Goal: Task Accomplishment & Management: Complete application form

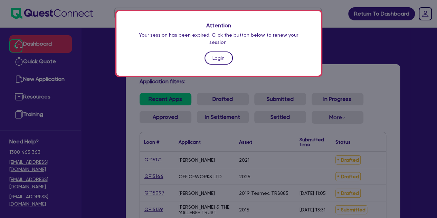
click at [211, 55] on link "Login" at bounding box center [218, 57] width 28 height 13
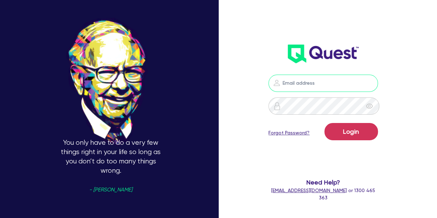
type input "[PERSON_NAME][EMAIL_ADDRESS][PERSON_NAME][DOMAIN_NAME]"
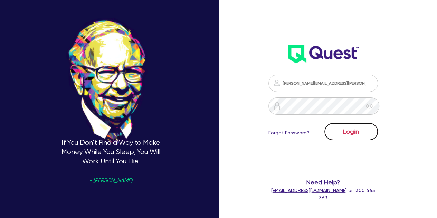
click at [350, 129] on button "Login" at bounding box center [351, 131] width 54 height 17
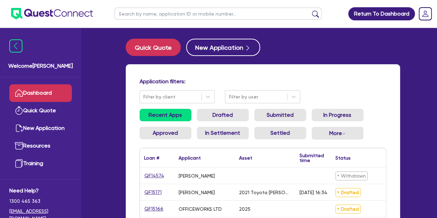
click at [152, 15] on input "text" at bounding box center [217, 14] width 207 height 12
type input "l"
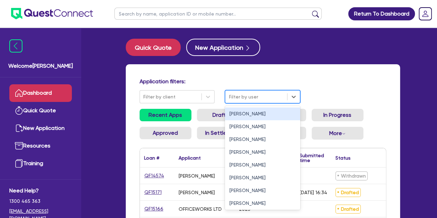
click at [234, 95] on div at bounding box center [256, 97] width 55 height 9
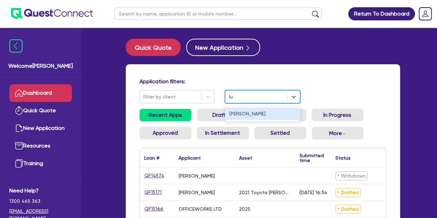
type input "luk"
click at [242, 111] on div "[PERSON_NAME]" at bounding box center [262, 113] width 75 height 13
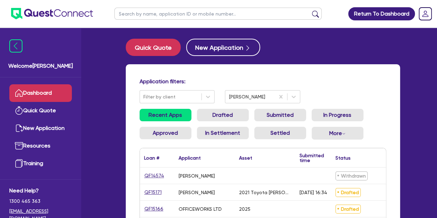
click at [30, 93] on link "Dashboard" at bounding box center [40, 93] width 63 height 18
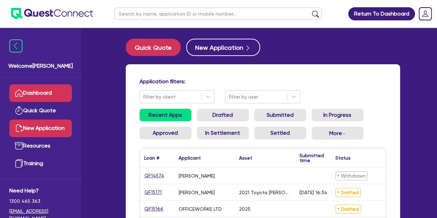
click at [50, 126] on link "New Application" at bounding box center [40, 128] width 63 height 18
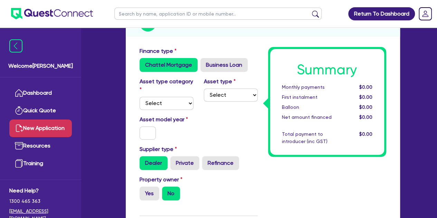
scroll to position [94, 0]
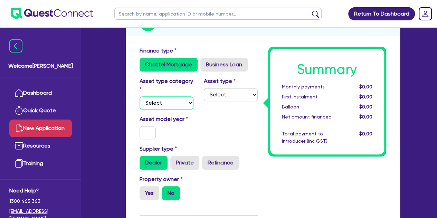
click at [162, 105] on select "Select Cars and light trucks Primary assets Secondary assets Tertiary assets" at bounding box center [167, 102] width 54 height 13
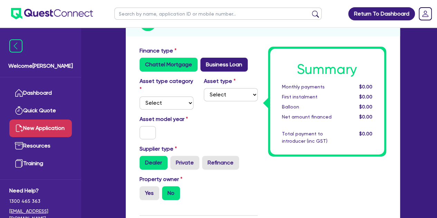
click at [206, 64] on label "Business Loan" at bounding box center [223, 65] width 47 height 14
click at [205, 62] on input "Business Loan" at bounding box center [202, 60] width 4 height 4
radio input "true"
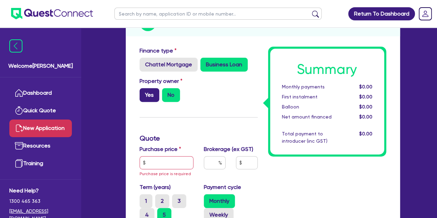
click at [149, 98] on label "Yes" at bounding box center [150, 95] width 20 height 14
click at [144, 93] on input "Yes" at bounding box center [142, 90] width 4 height 4
radio input "true"
click at [151, 163] on input "text" at bounding box center [167, 162] width 54 height 13
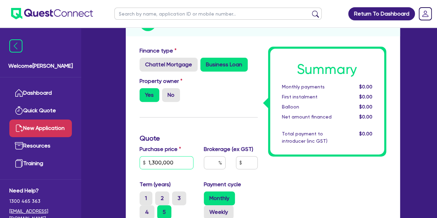
type input "1,300,000"
click at [183, 92] on div "Yes No" at bounding box center [167, 95] width 54 height 14
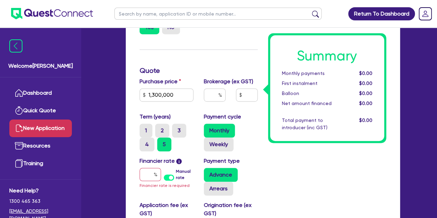
scroll to position [161, 0]
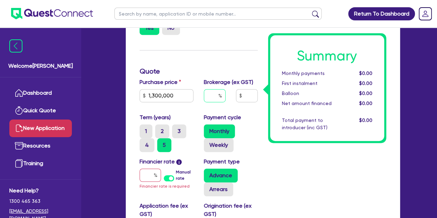
click at [208, 99] on input "text" at bounding box center [215, 95] width 22 height 13
type input "1"
click at [209, 70] on h3 "Quote" at bounding box center [199, 71] width 118 height 8
click at [154, 173] on div at bounding box center [150, 175] width 21 height 13
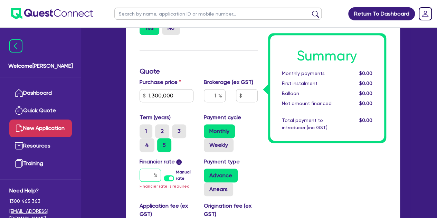
type input "1"
type input "13,006.55"
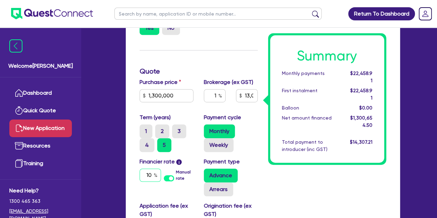
type input "10"
type input "13,006.55"
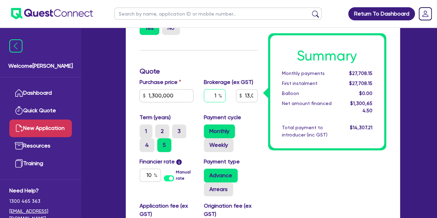
click at [217, 94] on input "1" at bounding box center [215, 95] width 22 height 13
type input "1"
click at [217, 68] on h3 "Quote" at bounding box center [199, 71] width 118 height 8
click at [261, 161] on div "Payment type Advance Arrears" at bounding box center [231, 176] width 64 height 39
click at [216, 94] on input "1" at bounding box center [215, 95] width 22 height 13
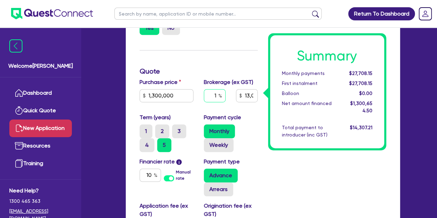
type input "13,006.55"
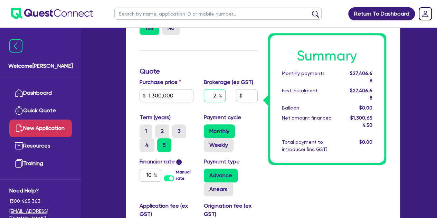
type input "2"
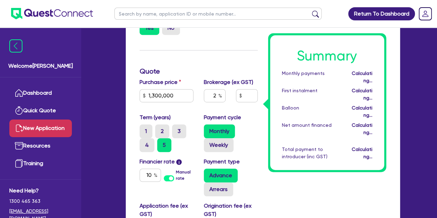
click at [226, 58] on div "Finance type Chattel Mortgage Business Loan Asset type category Select Cars and…" at bounding box center [198, 133] width 128 height 307
type input "26,013.09"
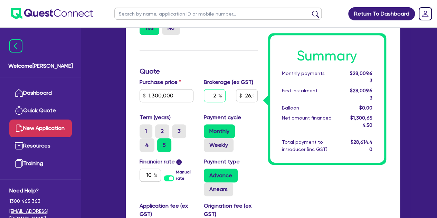
click at [216, 96] on input "2" at bounding box center [215, 95] width 22 height 13
type input "1"
type input "13,006.55"
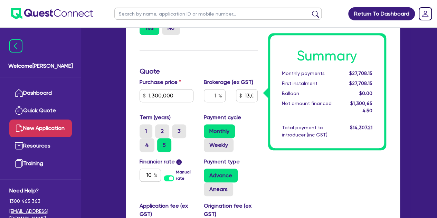
click at [218, 69] on h3 "Quote" at bounding box center [199, 71] width 118 height 8
click at [216, 89] on input "1" at bounding box center [215, 95] width 22 height 13
type input "4"
type input "52,026.18"
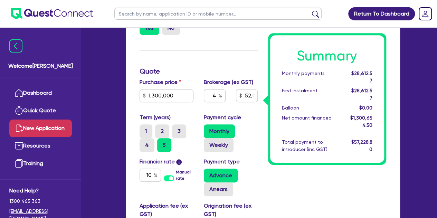
click at [213, 65] on div "Finance type Chattel Mortgage Business Loan Asset type category Select Cars and…" at bounding box center [198, 133] width 128 height 307
click at [218, 96] on input "4" at bounding box center [215, 95] width 22 height 13
type input "3"
type input "39,019.64"
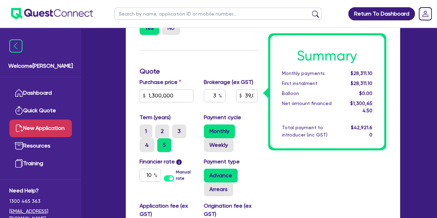
click at [219, 64] on div "Finance type Chattel Mortgage Business Loan Asset type category Select Cars and…" at bounding box center [198, 133] width 128 height 307
click at [217, 95] on input "3" at bounding box center [215, 95] width 22 height 13
type input "8"
click at [215, 61] on div "Finance type Chattel Mortgage Business Loan Asset type category Select Cars and…" at bounding box center [198, 133] width 128 height 307
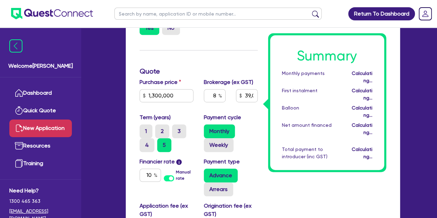
type input "104,052.36"
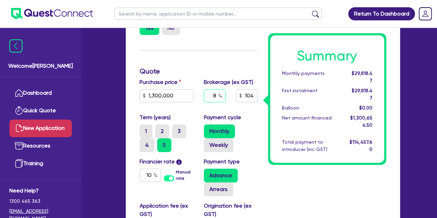
click at [216, 98] on input "8" at bounding box center [215, 95] width 22 height 13
type input "2"
click at [206, 57] on div "Finance type Chattel Mortgage Business Loan Asset type category Select Cars and…" at bounding box center [198, 133] width 128 height 307
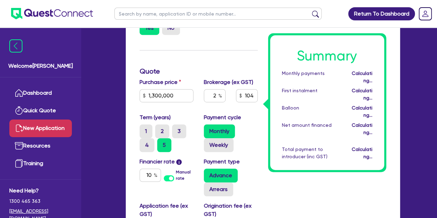
type input "26,013.09"
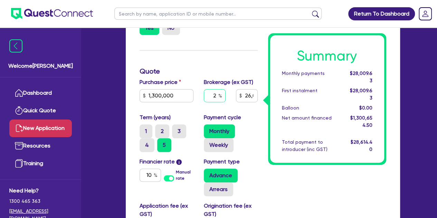
click at [216, 96] on input "2" at bounding box center [215, 95] width 22 height 13
type input "2.5"
click at [213, 71] on h3 "Quote" at bounding box center [199, 71] width 118 height 8
type input "32,516.36"
click at [216, 95] on input "2.5" at bounding box center [215, 95] width 22 height 13
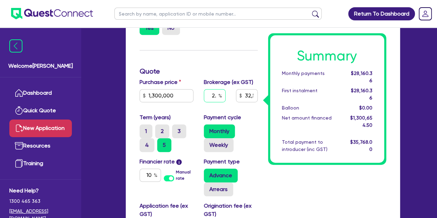
type input "2"
type input "32,516.36"
click at [205, 58] on div "Finance type Chattel Mortgage Business Loan Asset type category Select Cars and…" at bounding box center [198, 133] width 128 height 307
